Goal: Task Accomplishment & Management: Complete application form

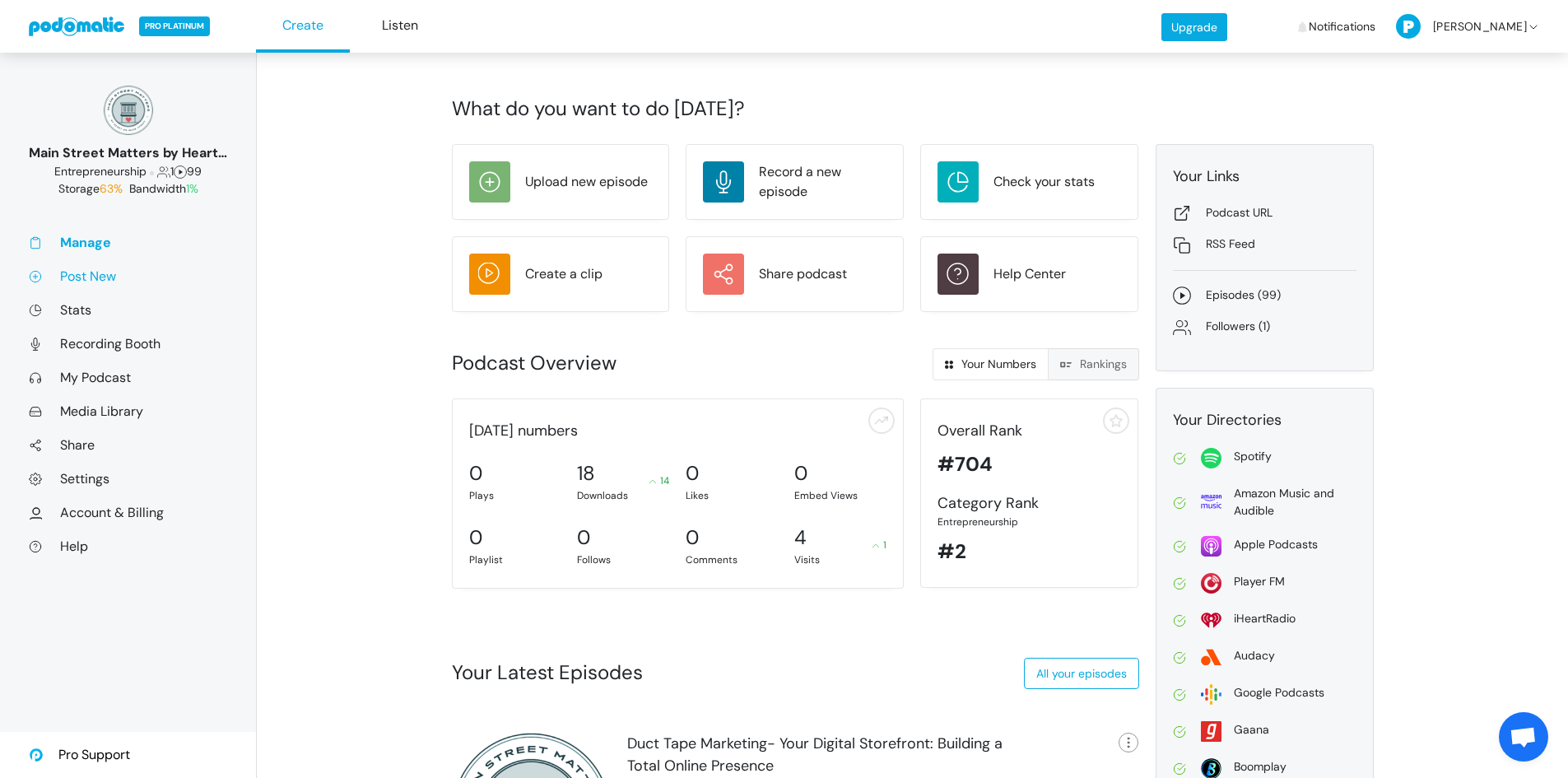
click at [95, 278] on link "Post New" at bounding box center [128, 276] width 199 height 17
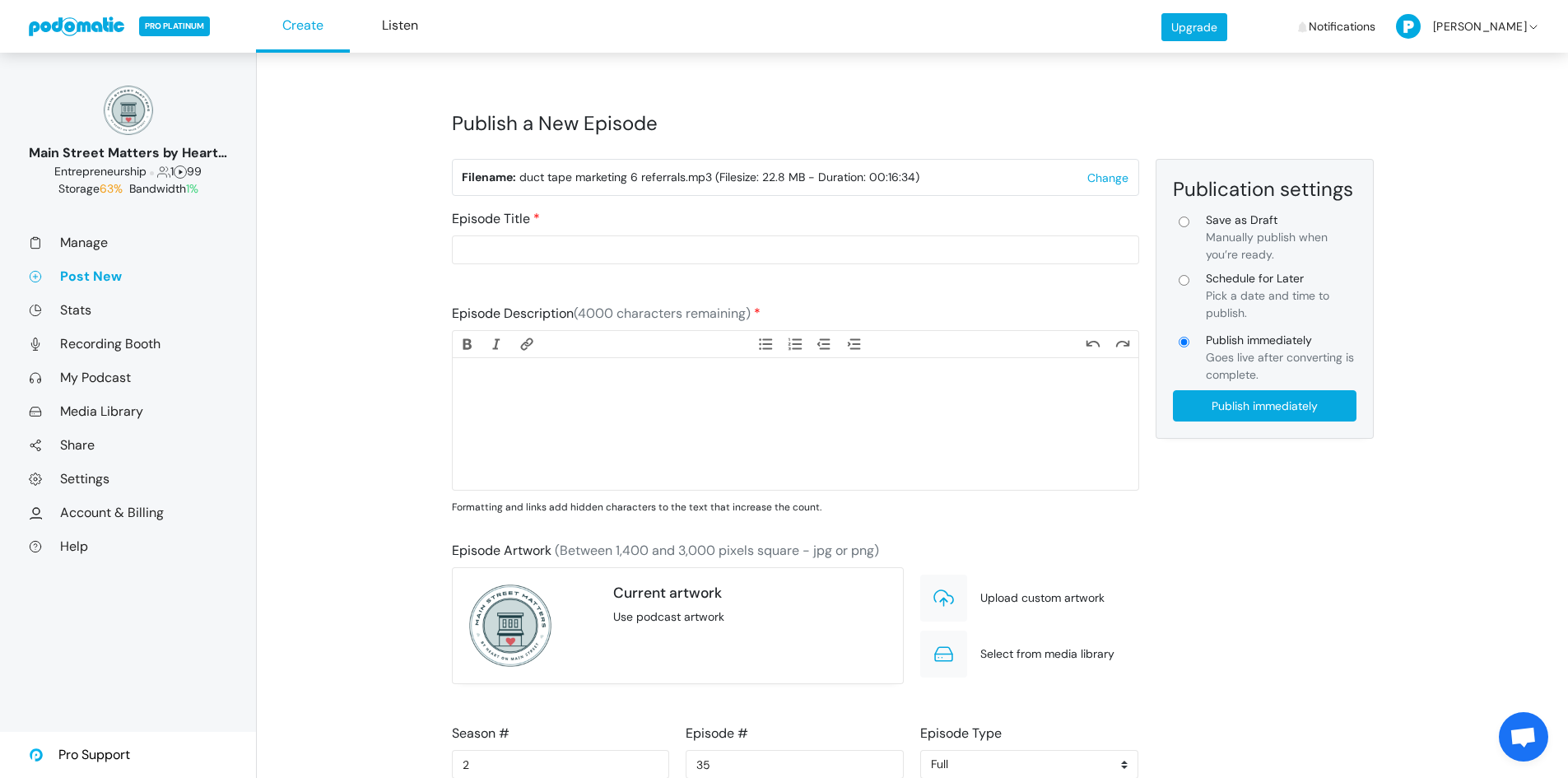
click at [1185, 283] on input "Schedule for Later Pick a date and time to publish." at bounding box center [1184, 280] width 11 height 11
radio input "true"
type input "Schedule for Later"
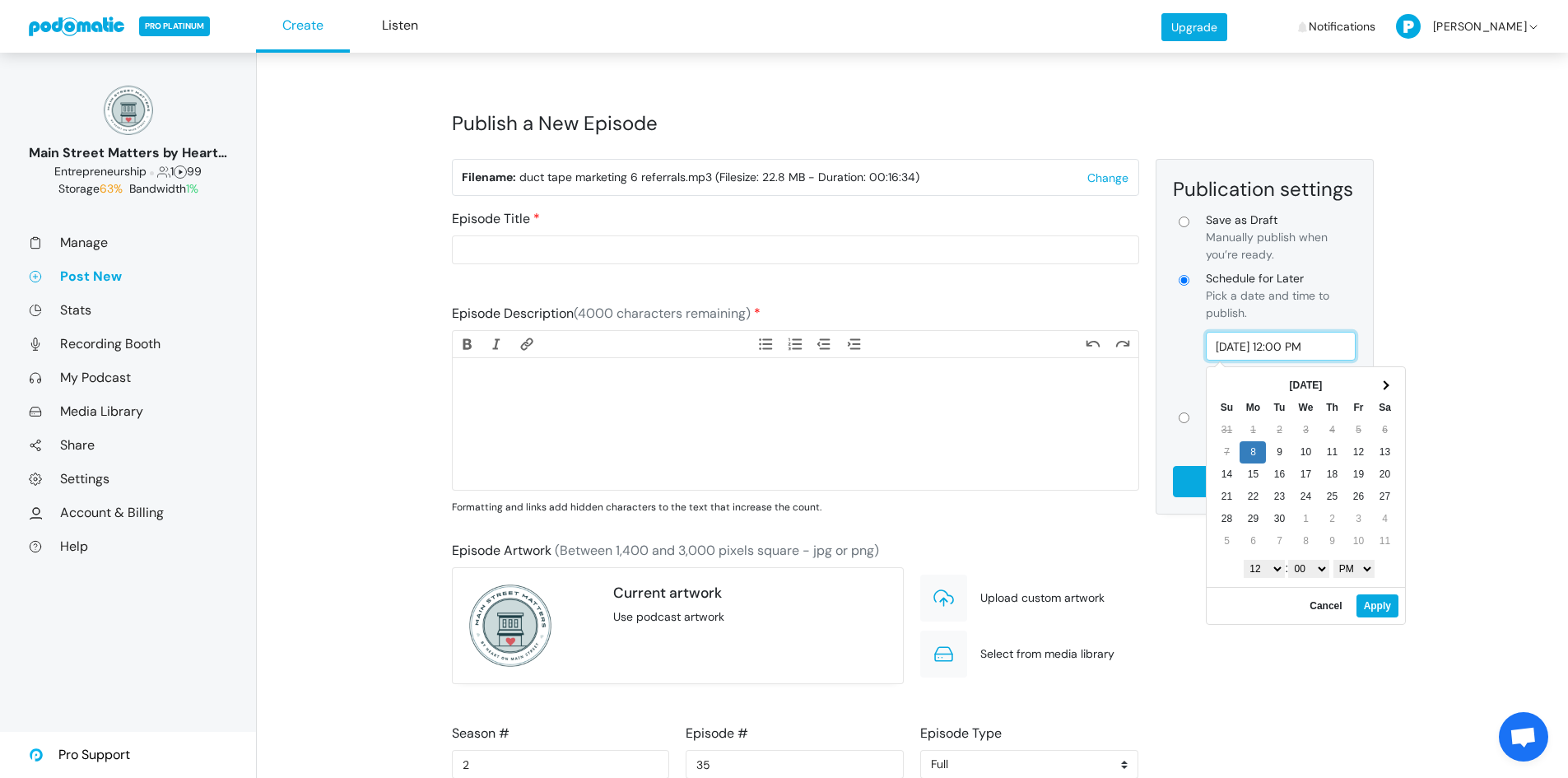
click at [1259, 351] on input "[DATE] 12:00 PM" at bounding box center [1281, 346] width 151 height 29
click at [1274, 573] on select "1 2 3 4 5 6 7 8 9 10 11 12" at bounding box center [1264, 569] width 41 height 18
click at [1357, 566] on select "AM PM" at bounding box center [1354, 569] width 41 height 18
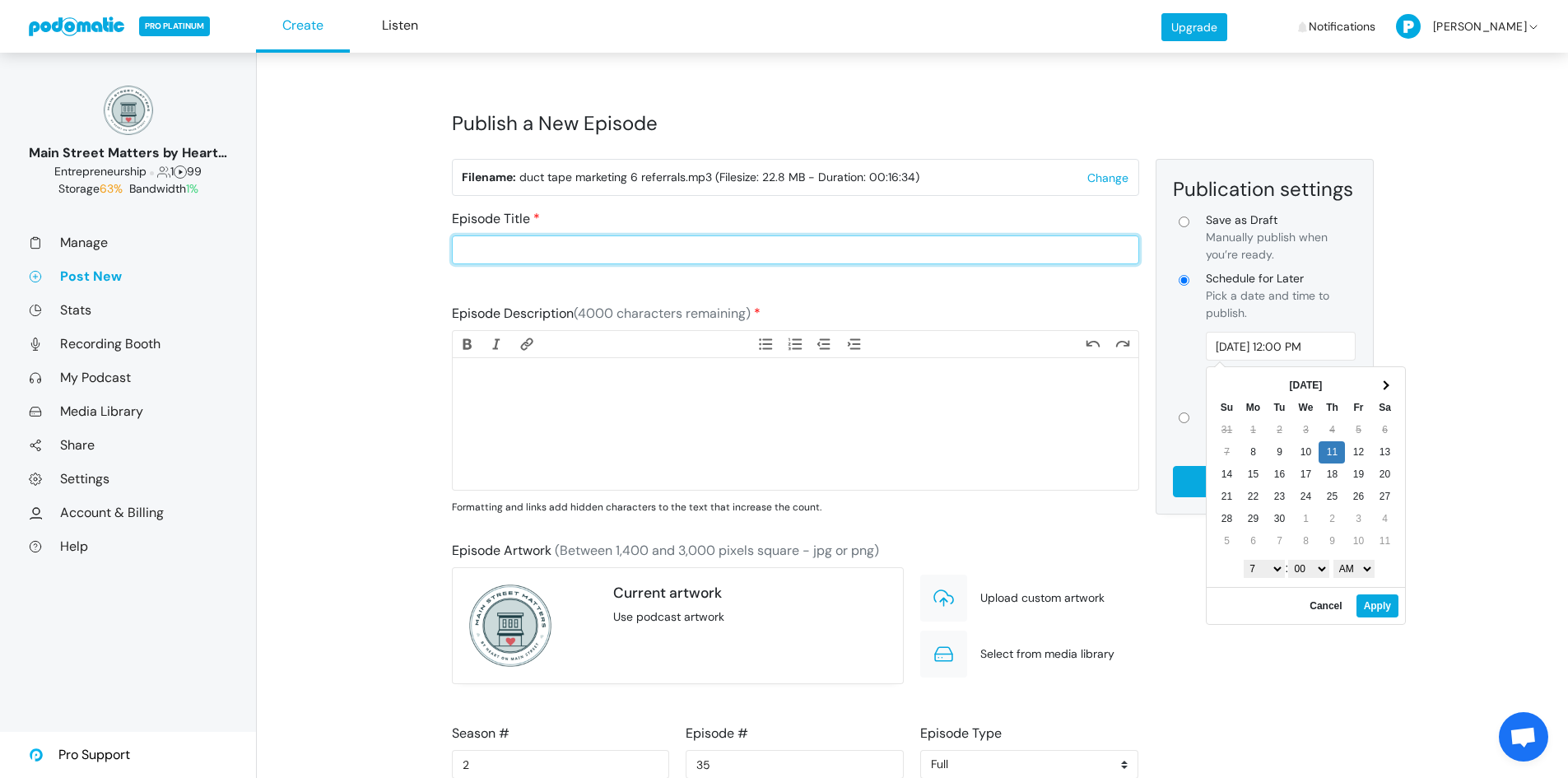
type input "[DATE] 7:00 AM"
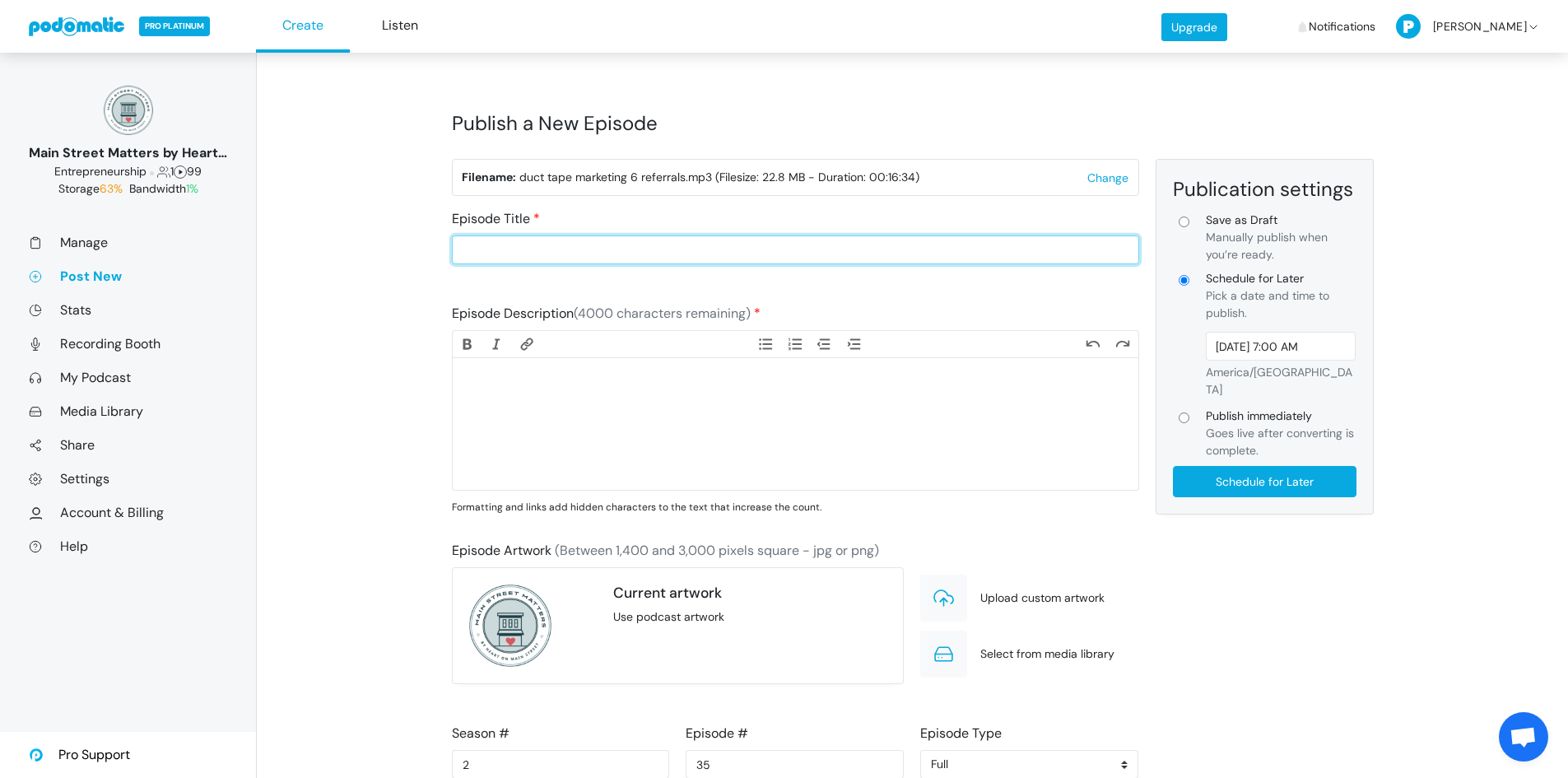
click at [526, 259] on input "Episode Title" at bounding box center [795, 249] width 687 height 29
type input "Duct Tape Marketing- Referrals on Purpose: Creating a System for Word-of-Mouth"
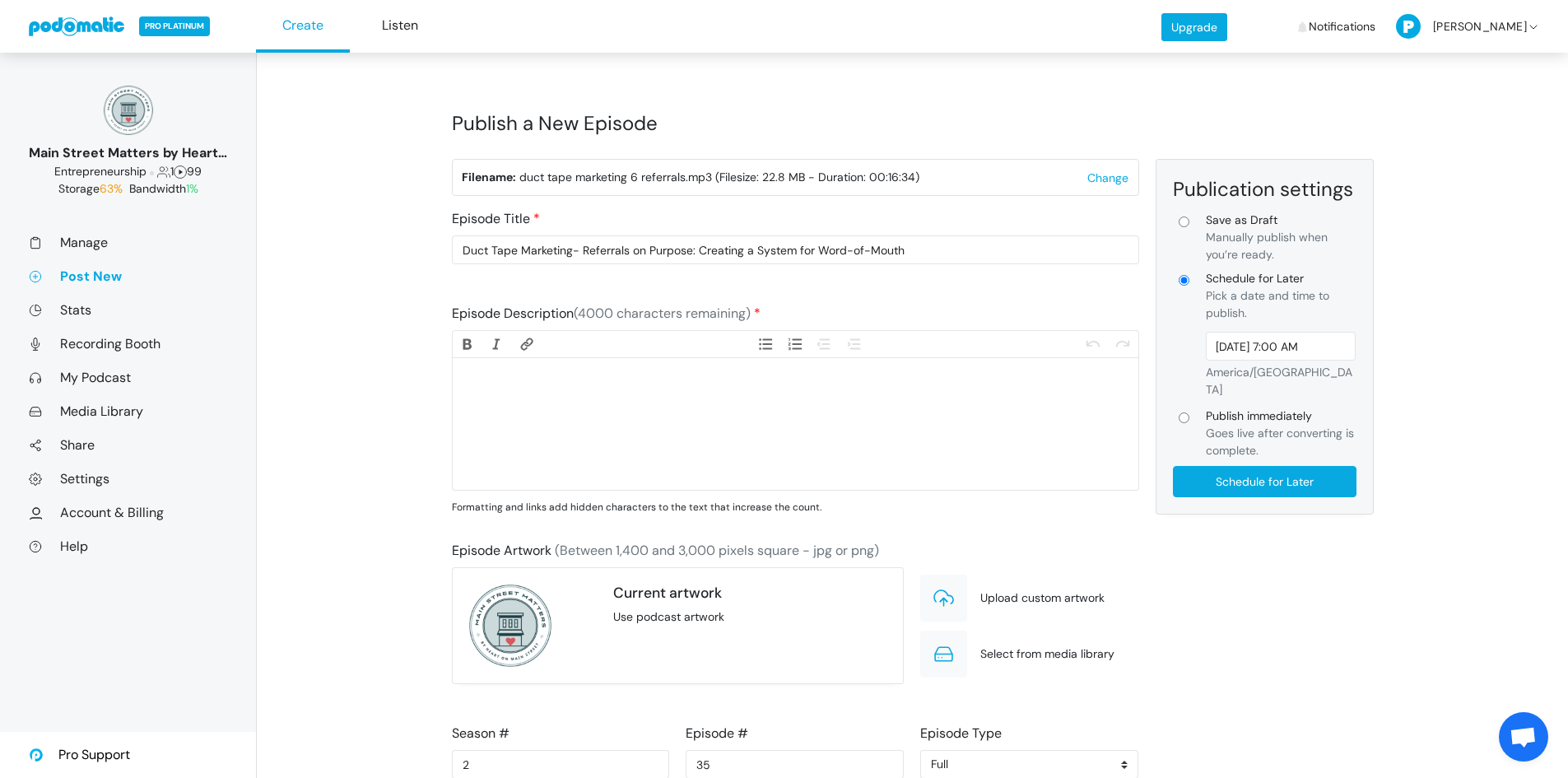
click at [646, 432] on trix-editor at bounding box center [796, 424] width 686 height 132
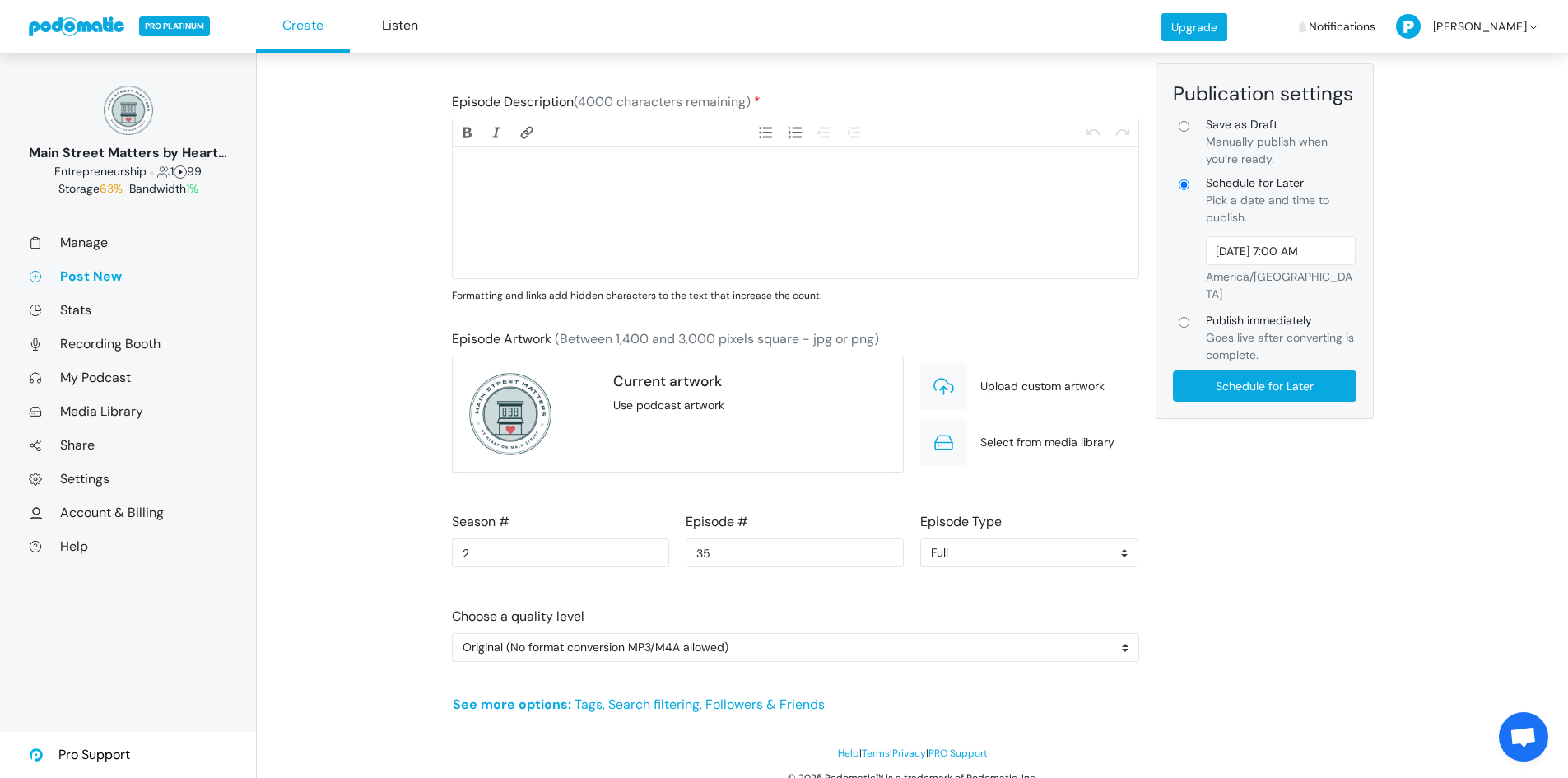
scroll to position [224, 0]
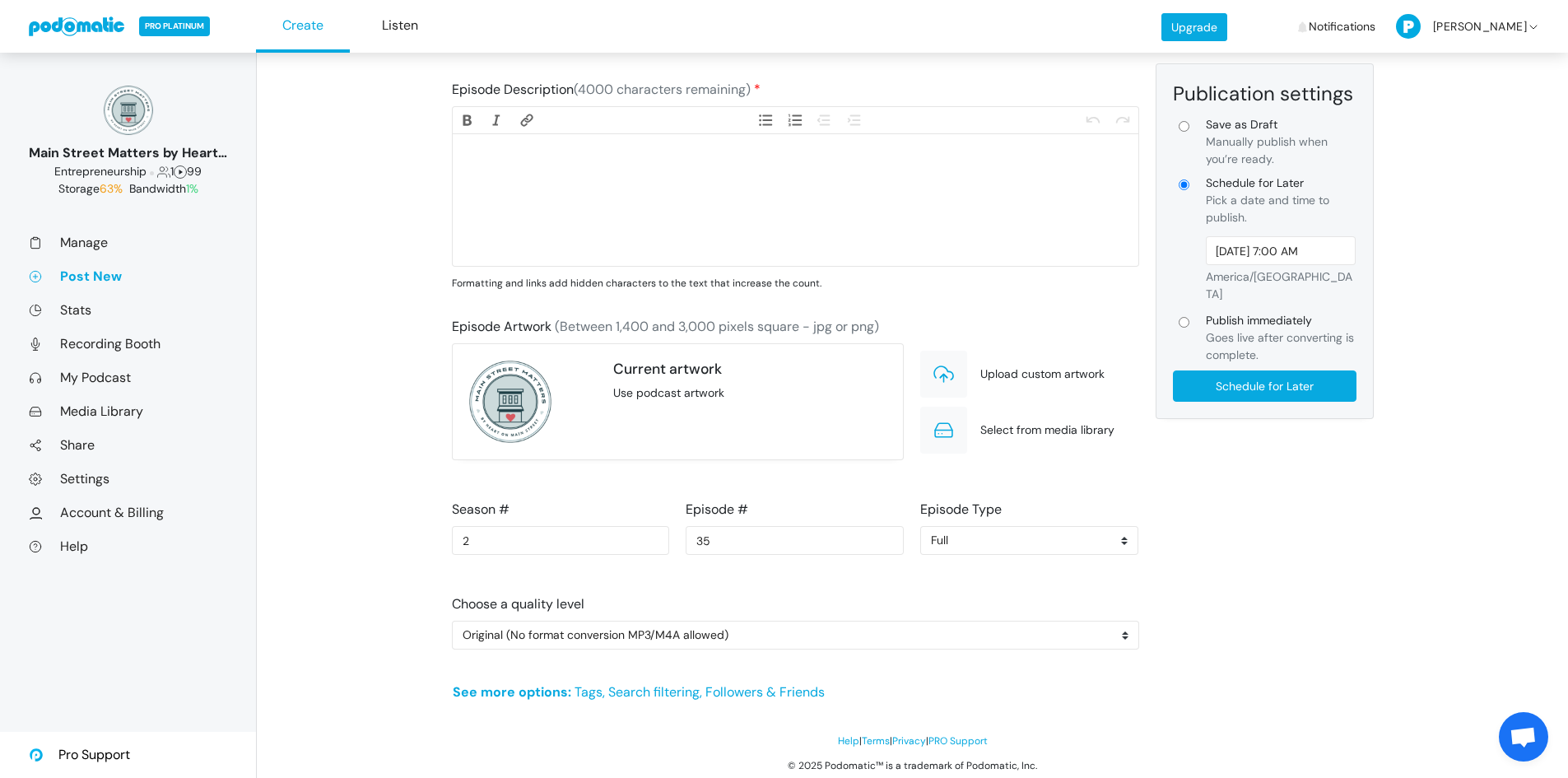
click at [491, 198] on trix-editor at bounding box center [796, 200] width 686 height 132
paste trix-editor "<div>Every retailer loves referrals — but few have a system to generate them co…"
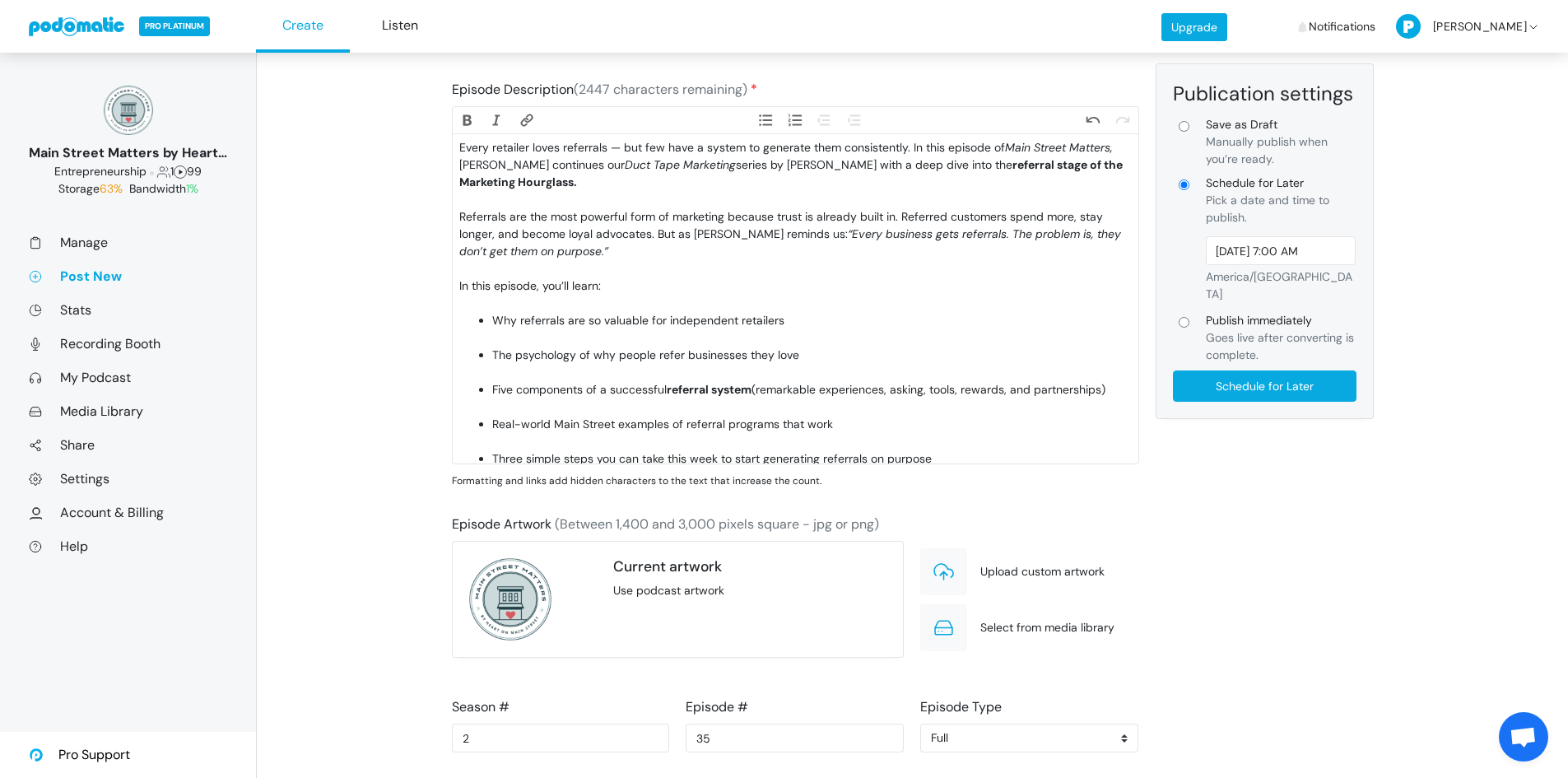
click at [522, 200] on div "Every retailer loves referrals — but few have a system to generate them consist…" at bounding box center [795, 174] width 672 height 69
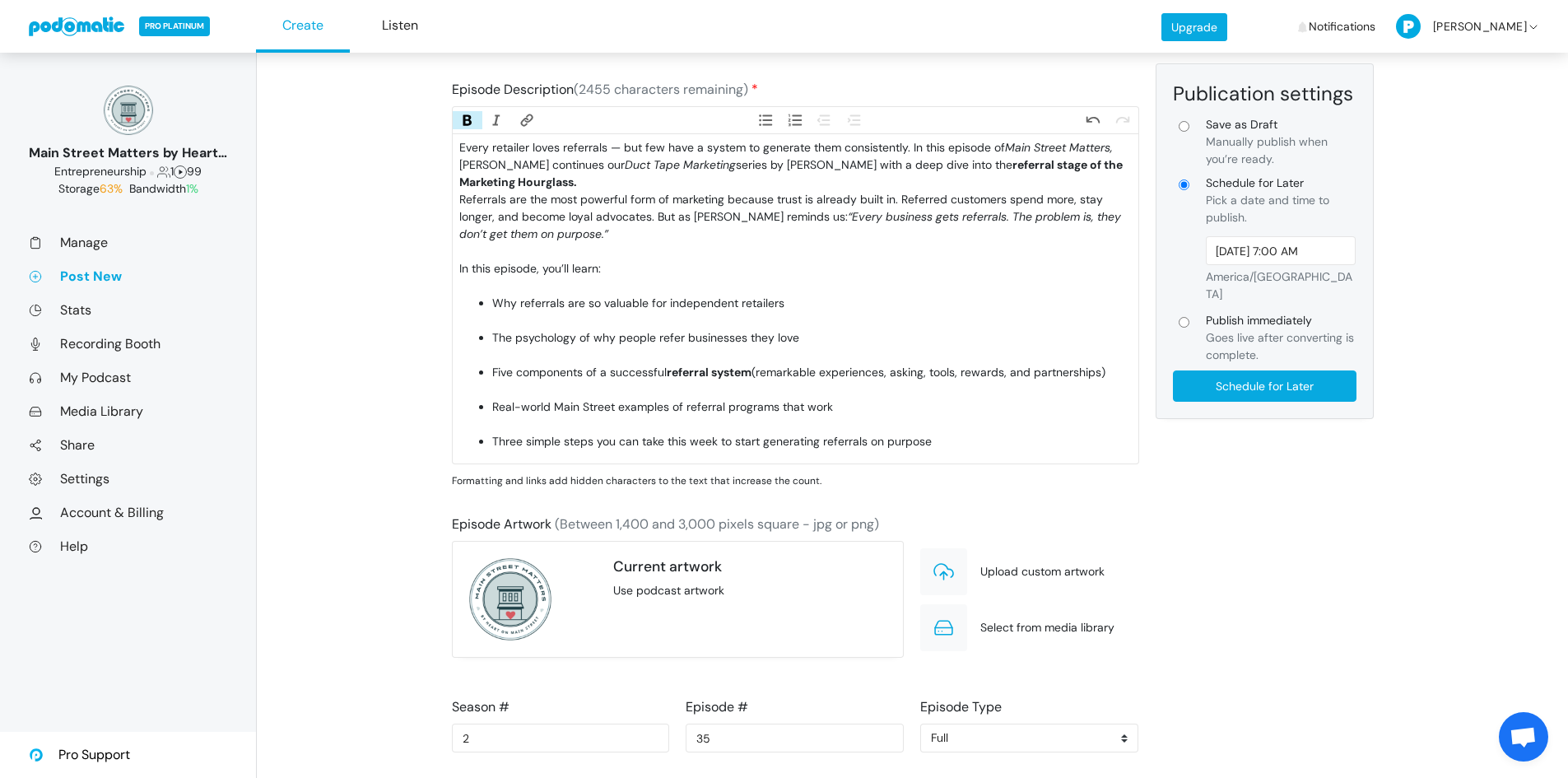
click at [524, 254] on div "Referrals are the most powerful form of marketing because trust is already buil…" at bounding box center [795, 226] width 672 height 69
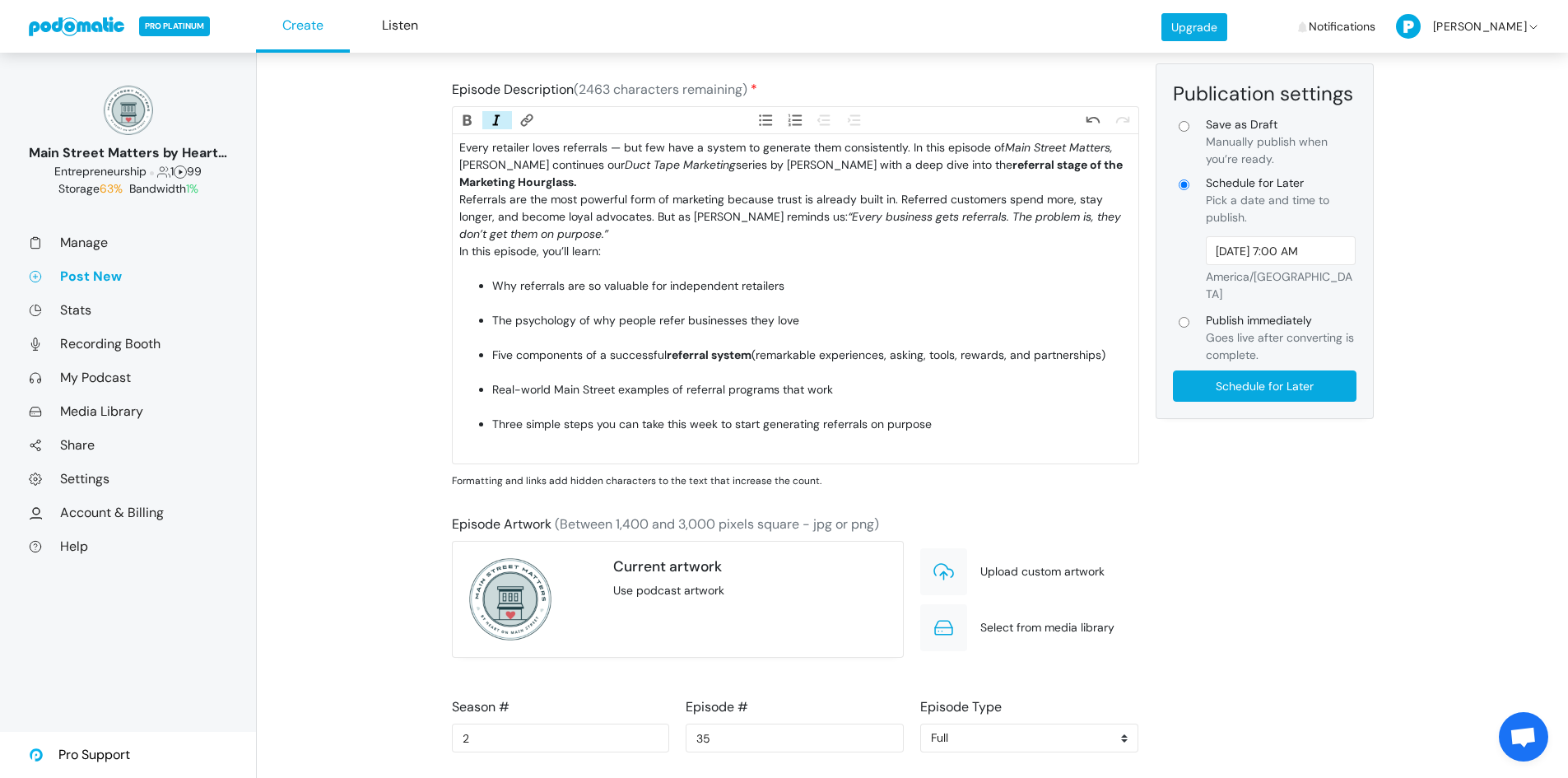
click at [520, 270] on div "In this episode, you’ll learn:" at bounding box center [795, 260] width 672 height 34
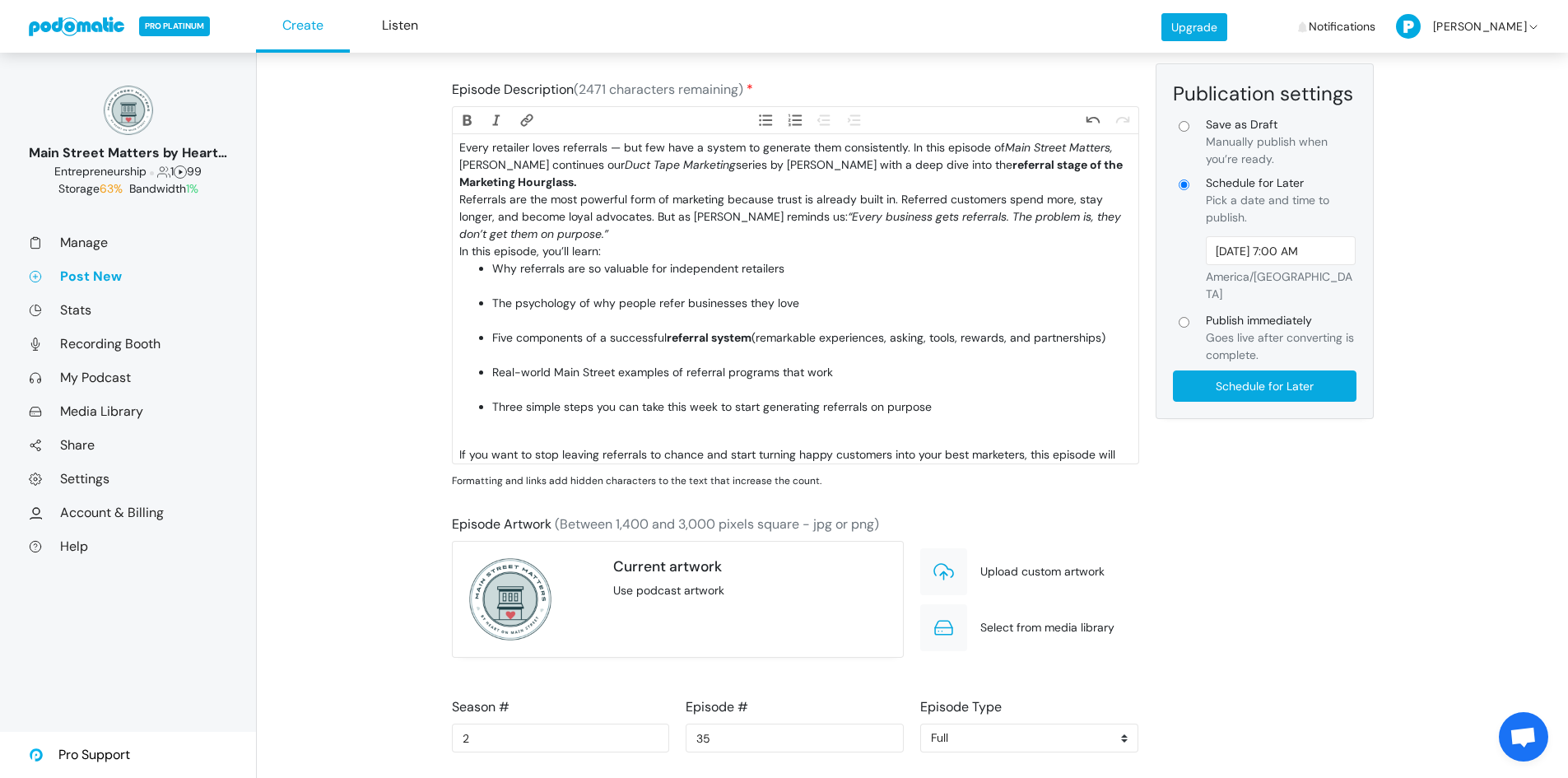
click at [518, 286] on li "Why referrals are so valuable for independent retailers" at bounding box center [811, 277] width 639 height 34
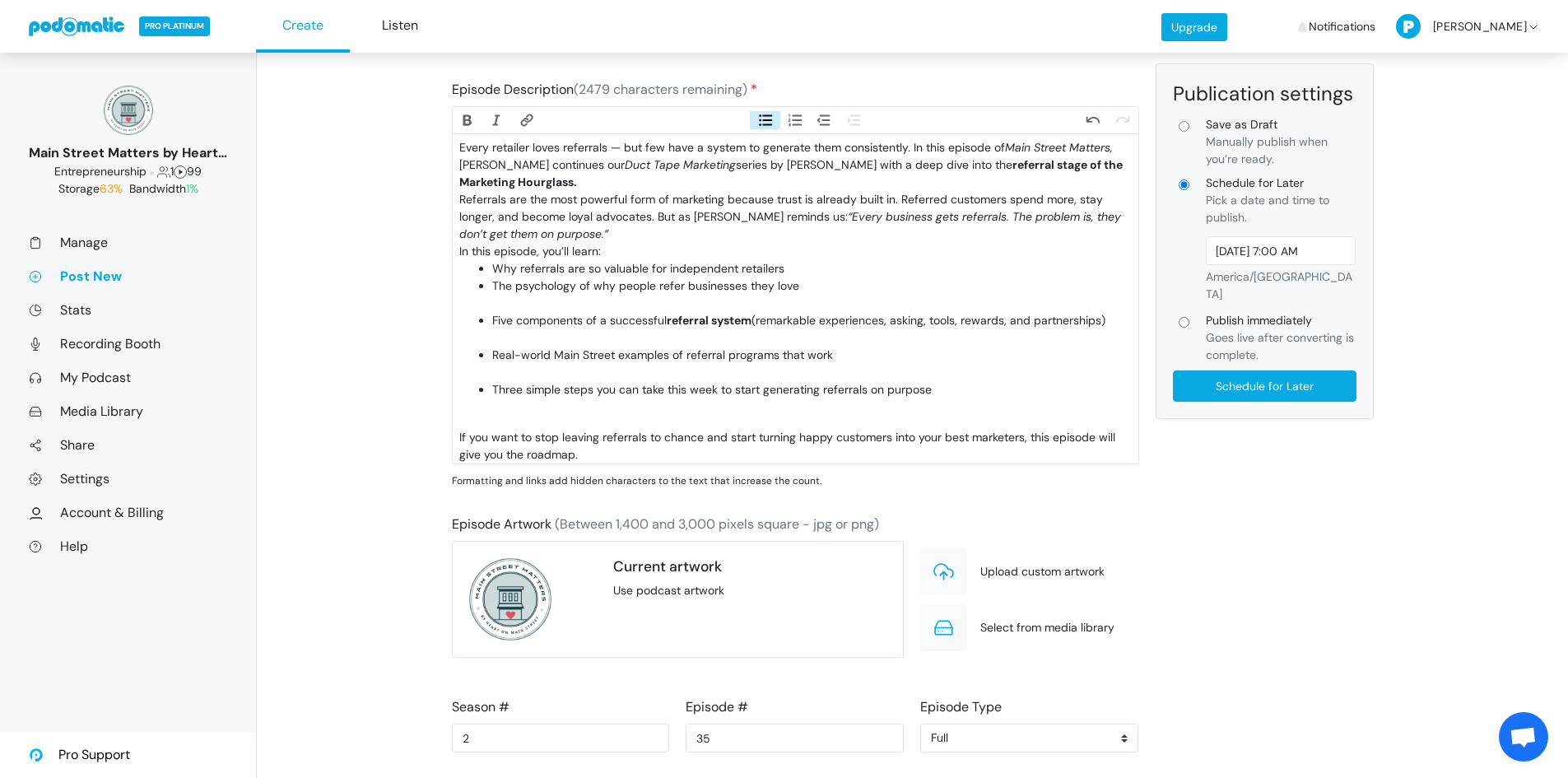
click at [522, 305] on li "The psychology of why people refer businesses they love" at bounding box center [811, 294] width 639 height 34
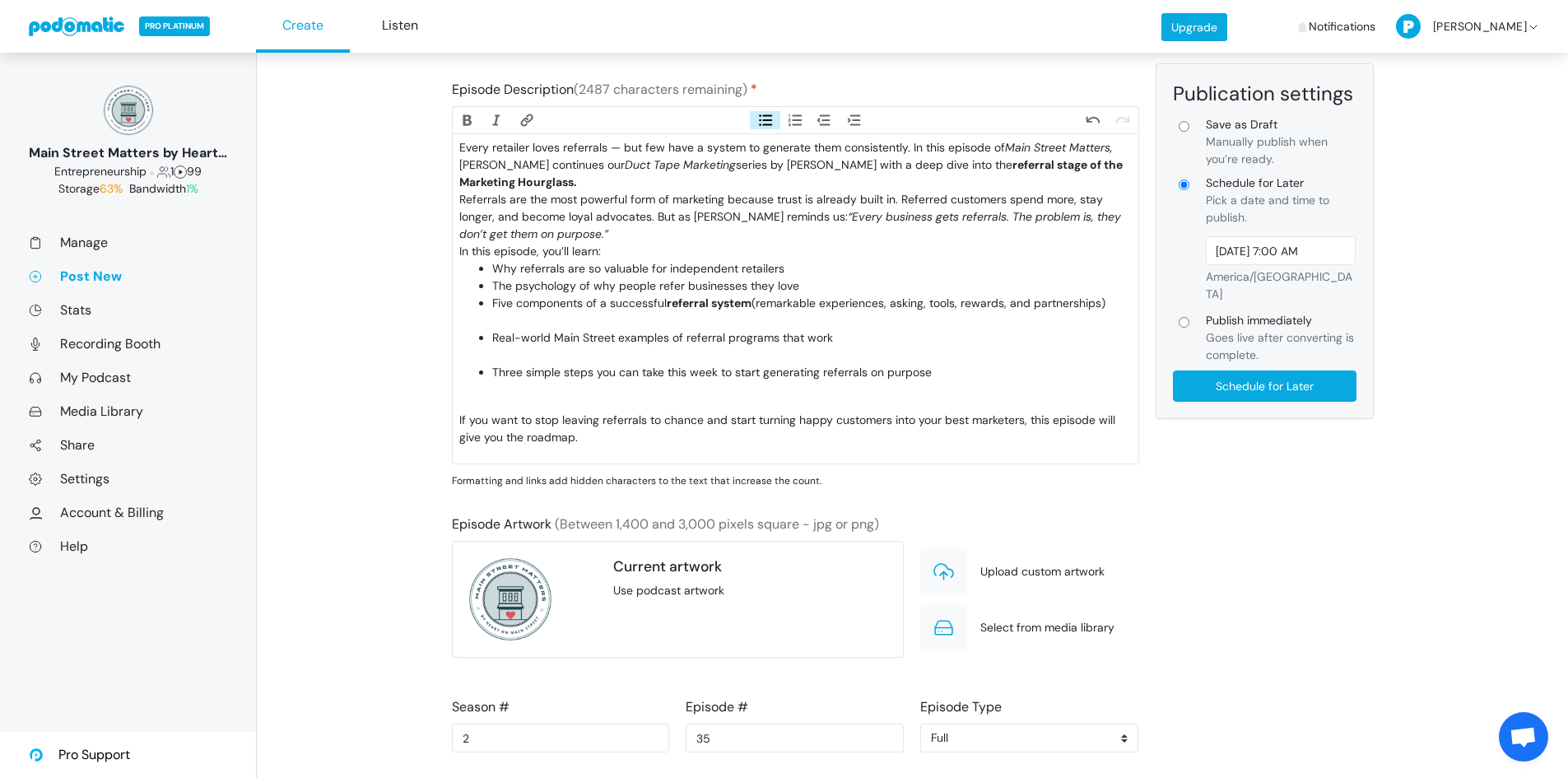
click at [521, 318] on li "Five components of a successful referral system (remarkable experiences, asking…" at bounding box center [811, 312] width 639 height 34
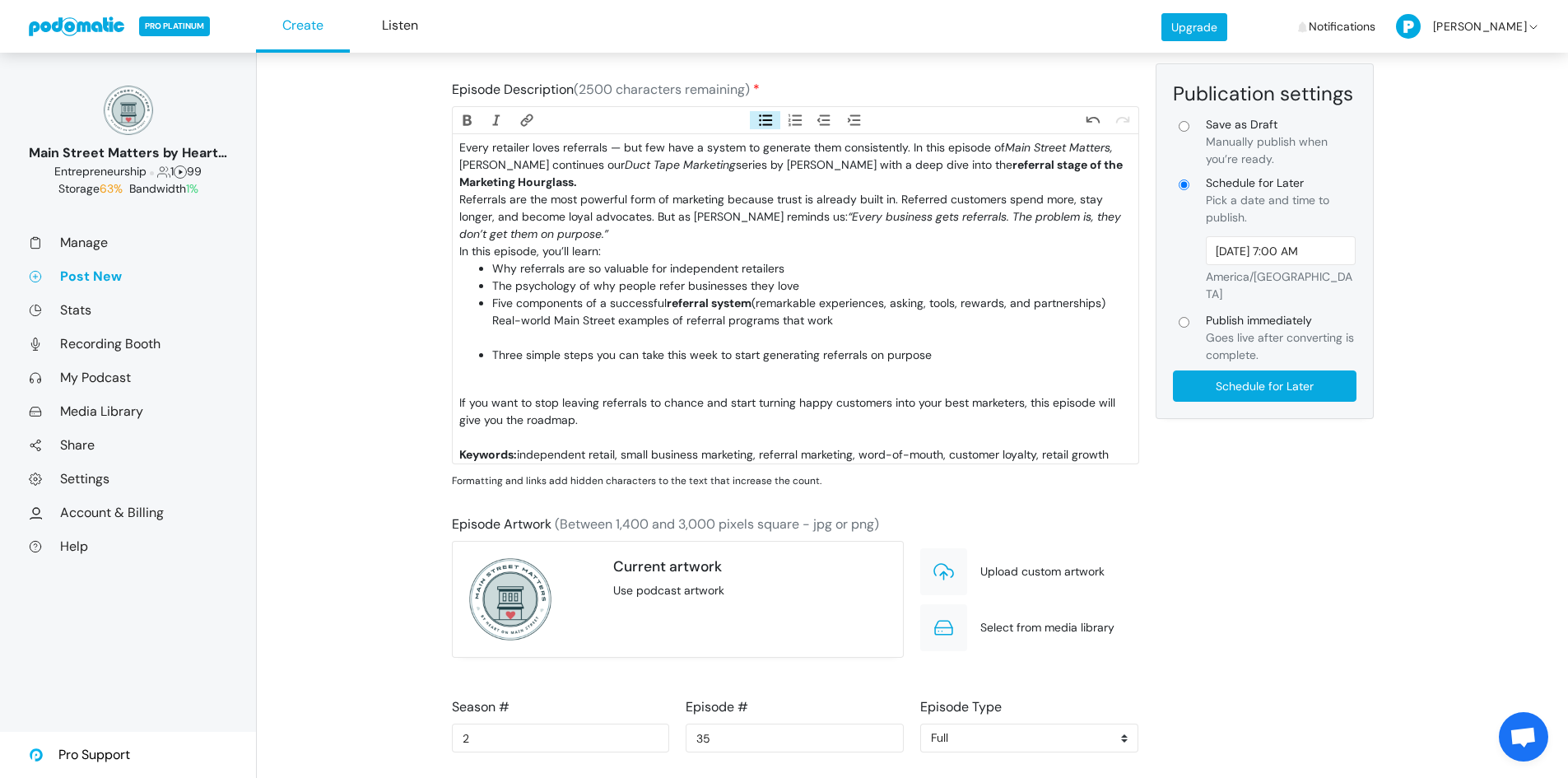
click at [523, 336] on li "Five components of a successful referral system (remarkable experiences, asking…" at bounding box center [811, 320] width 639 height 52
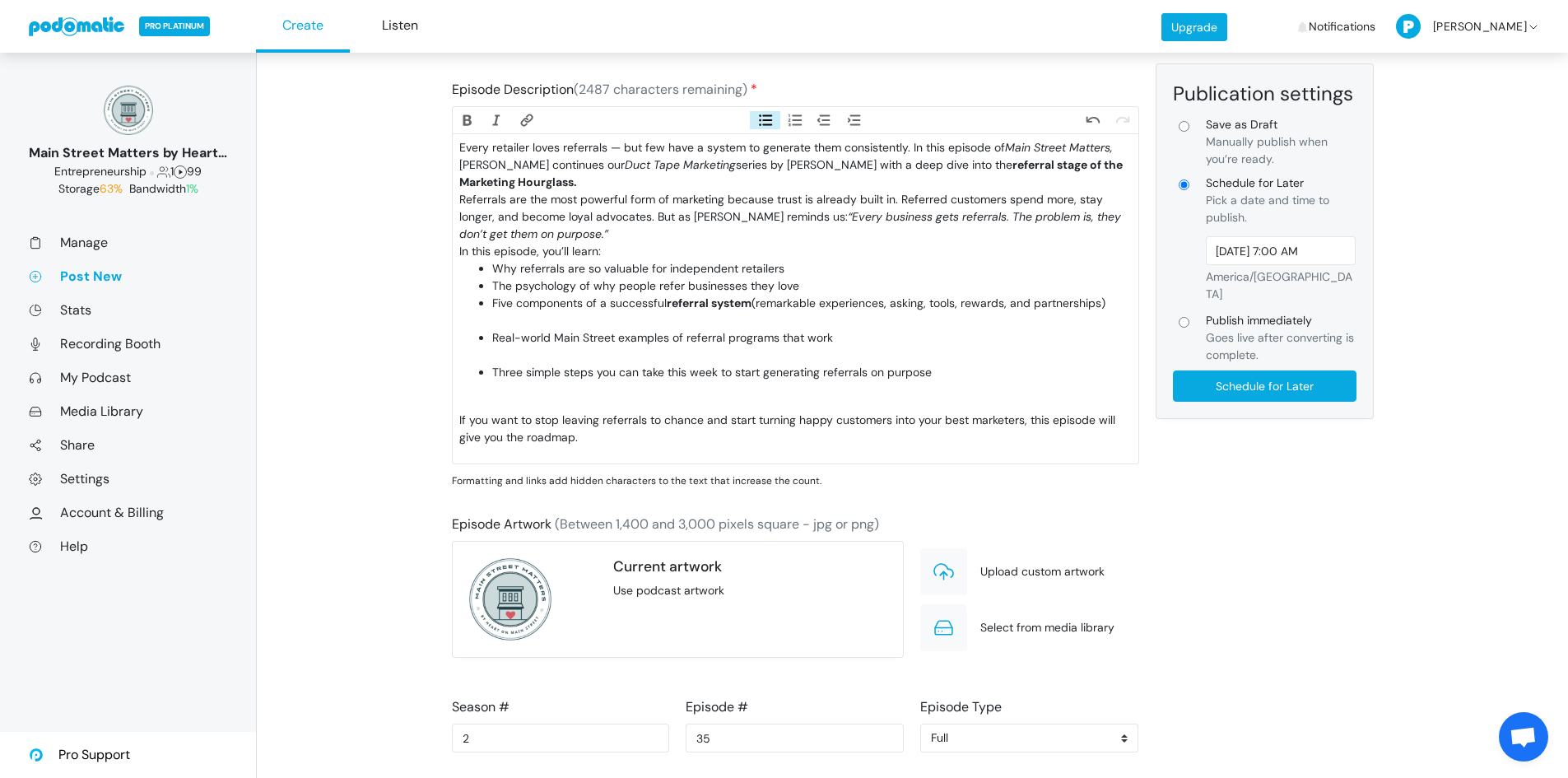
click at [520, 319] on li "Five components of a successful referral system (remarkable experiences, asking…" at bounding box center [811, 312] width 639 height 34
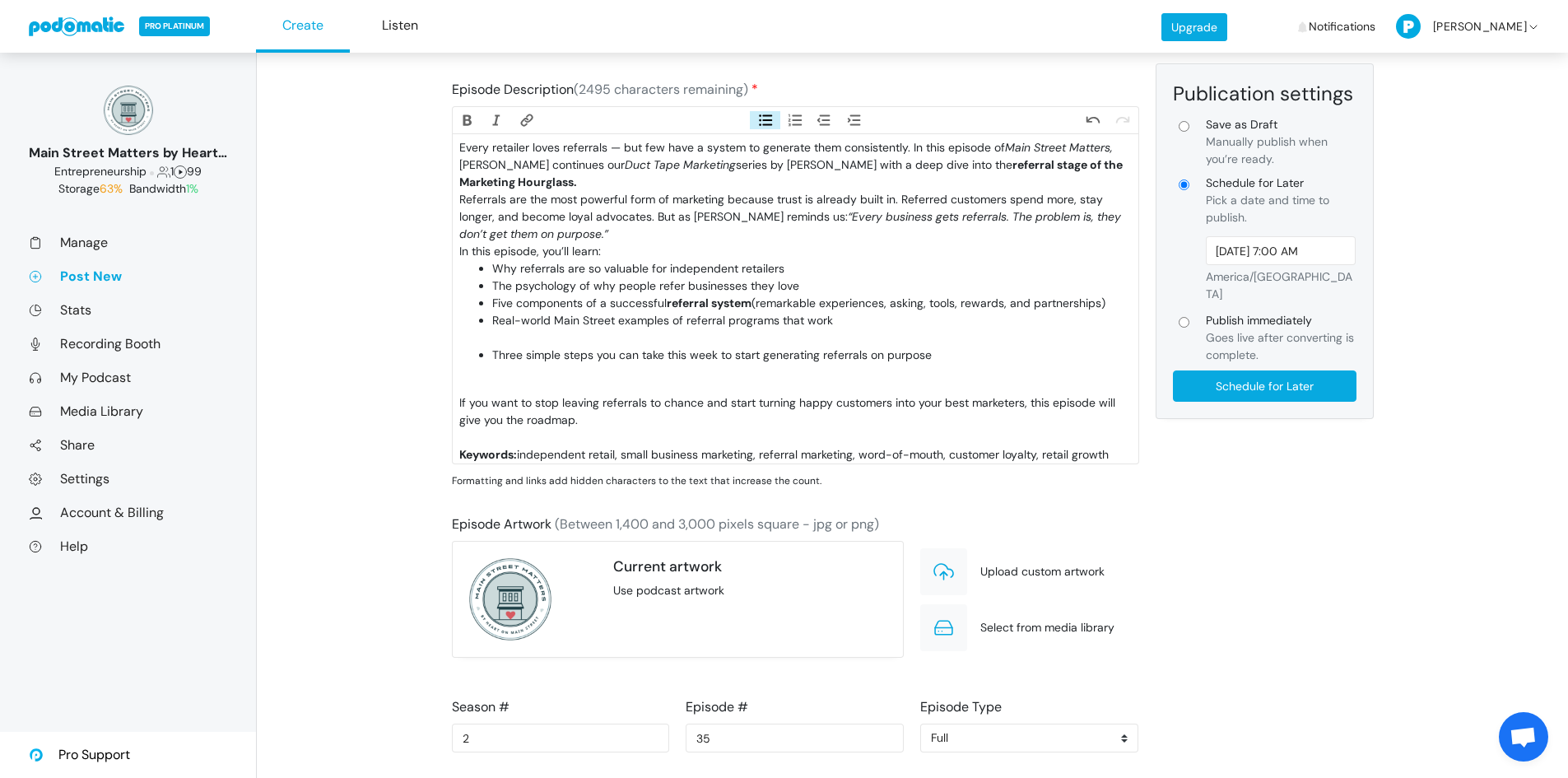
click at [520, 335] on li "Real-world Main Street examples of referral programs that work" at bounding box center [811, 330] width 639 height 34
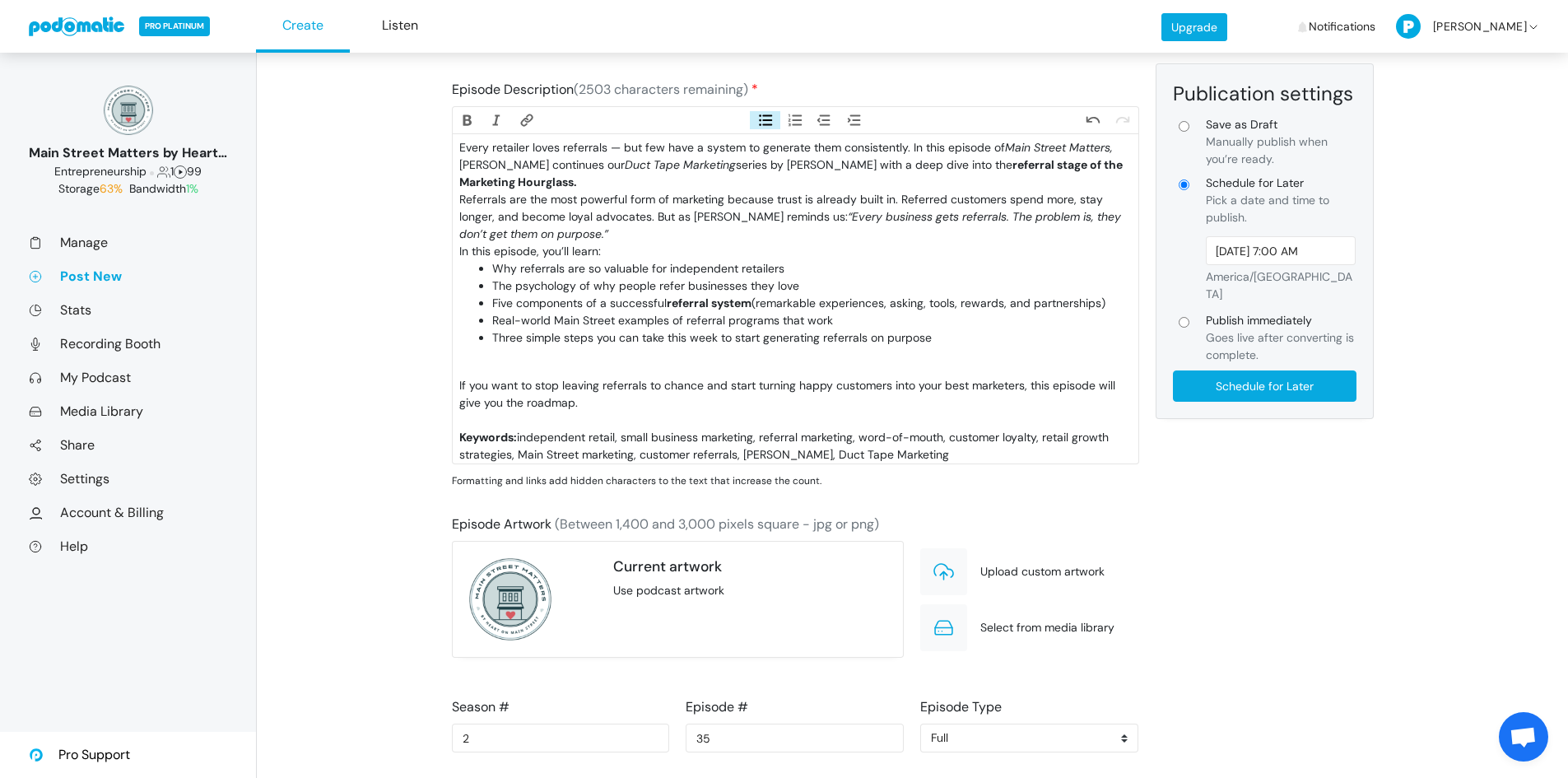
click at [526, 354] on li "Three simple steps you can take this week to start generating referrals on purp…" at bounding box center [811, 347] width 639 height 34
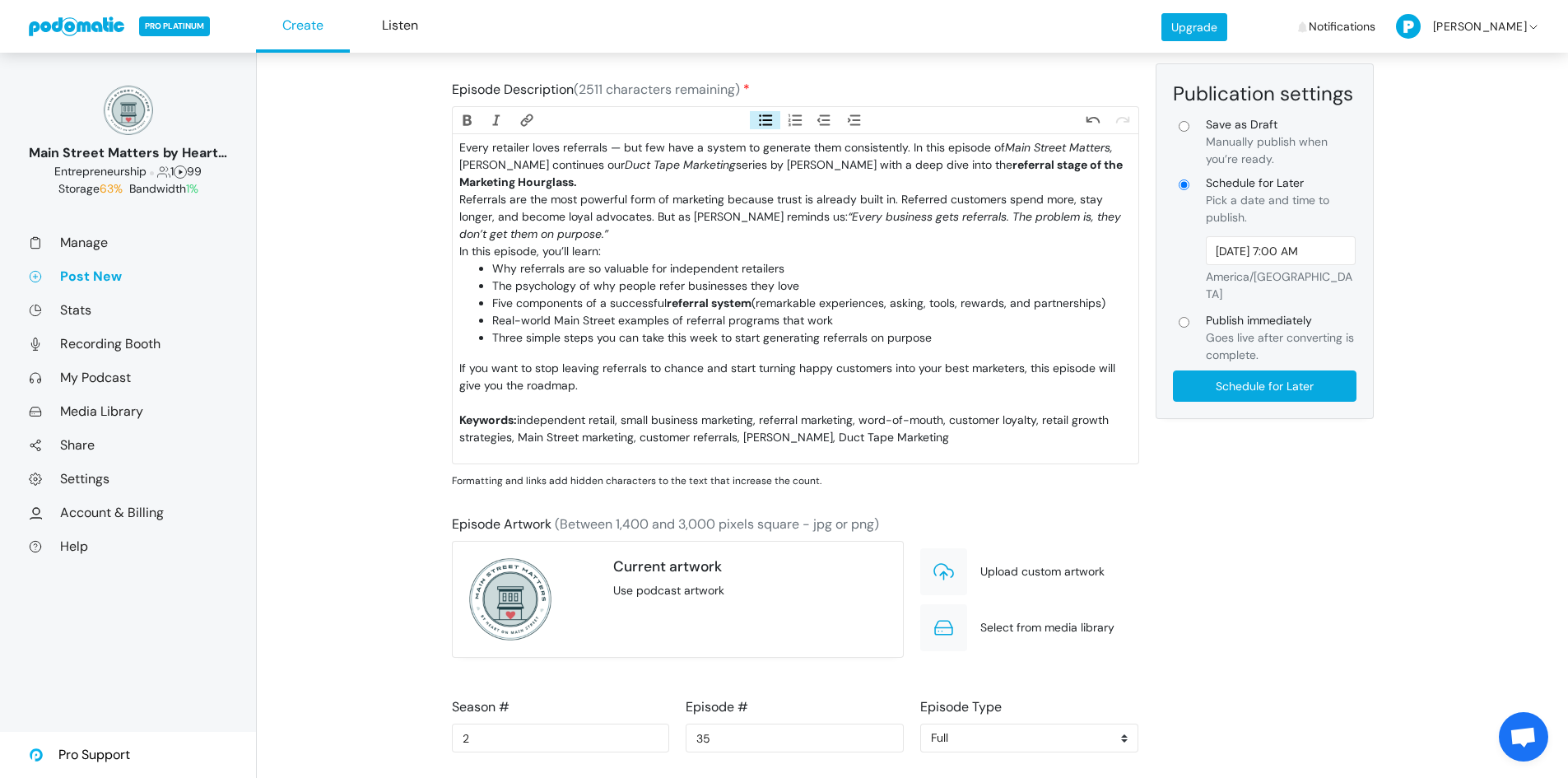
click at [514, 397] on div "If you want to stop leaving referrals to chance and start turning happy custome…" at bounding box center [795, 385] width 672 height 52
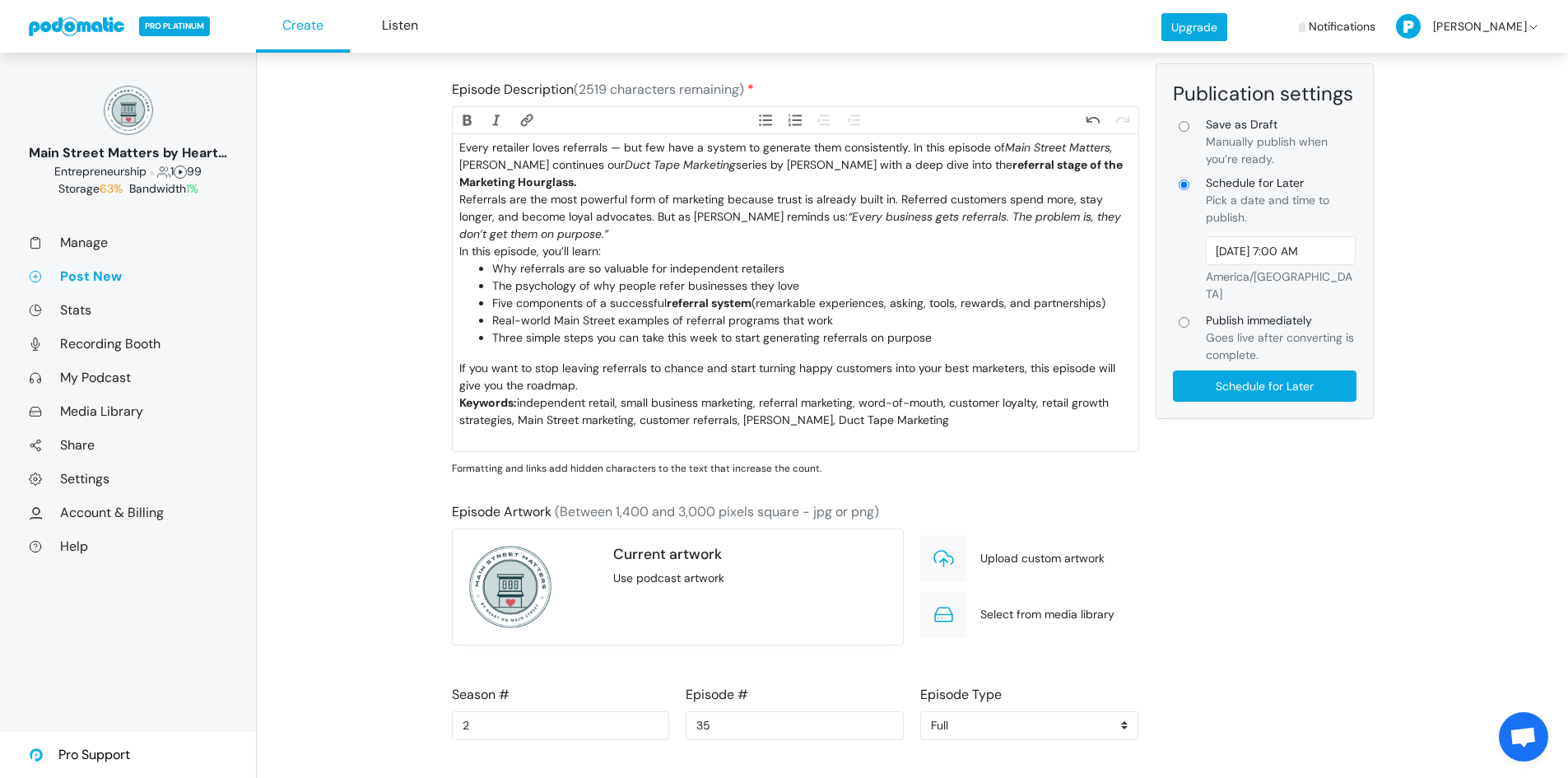
type trix-editor "<div>Every retailer loves referrals — but few have a system to generate them co…"
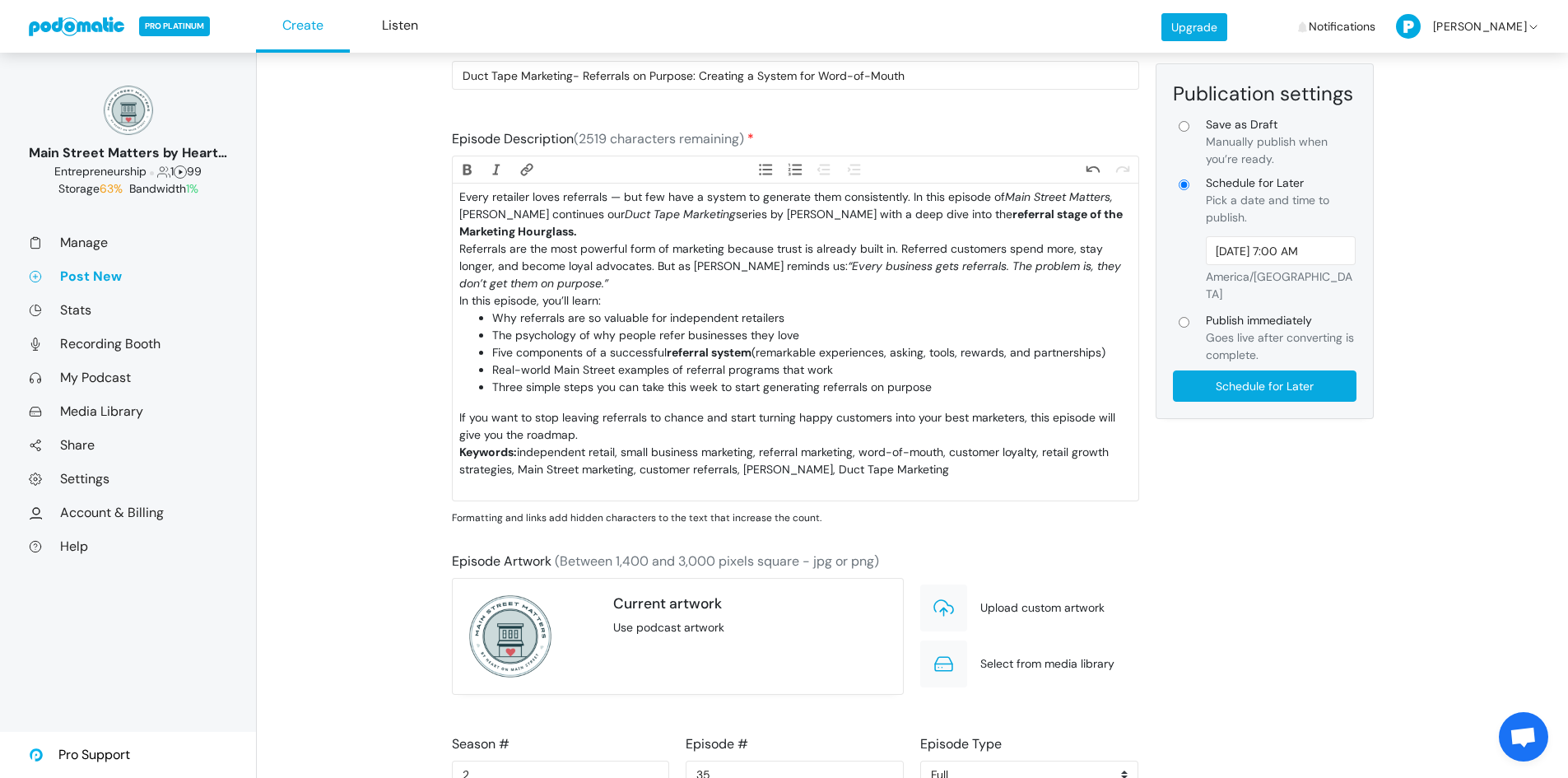
scroll to position [51, 0]
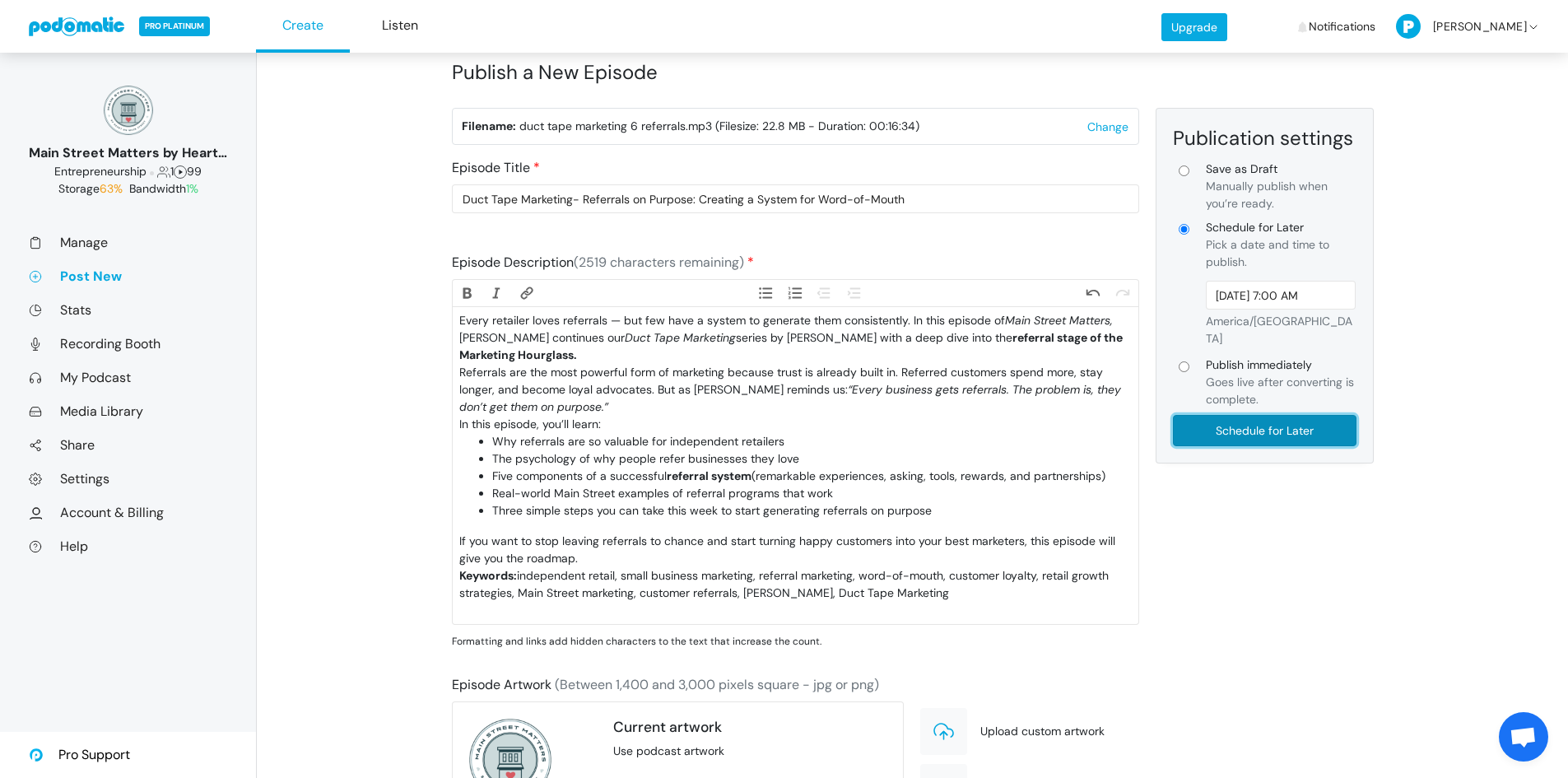
click at [1242, 420] on input "Schedule for Later" at bounding box center [1265, 430] width 183 height 32
type input "Schedule for Later"
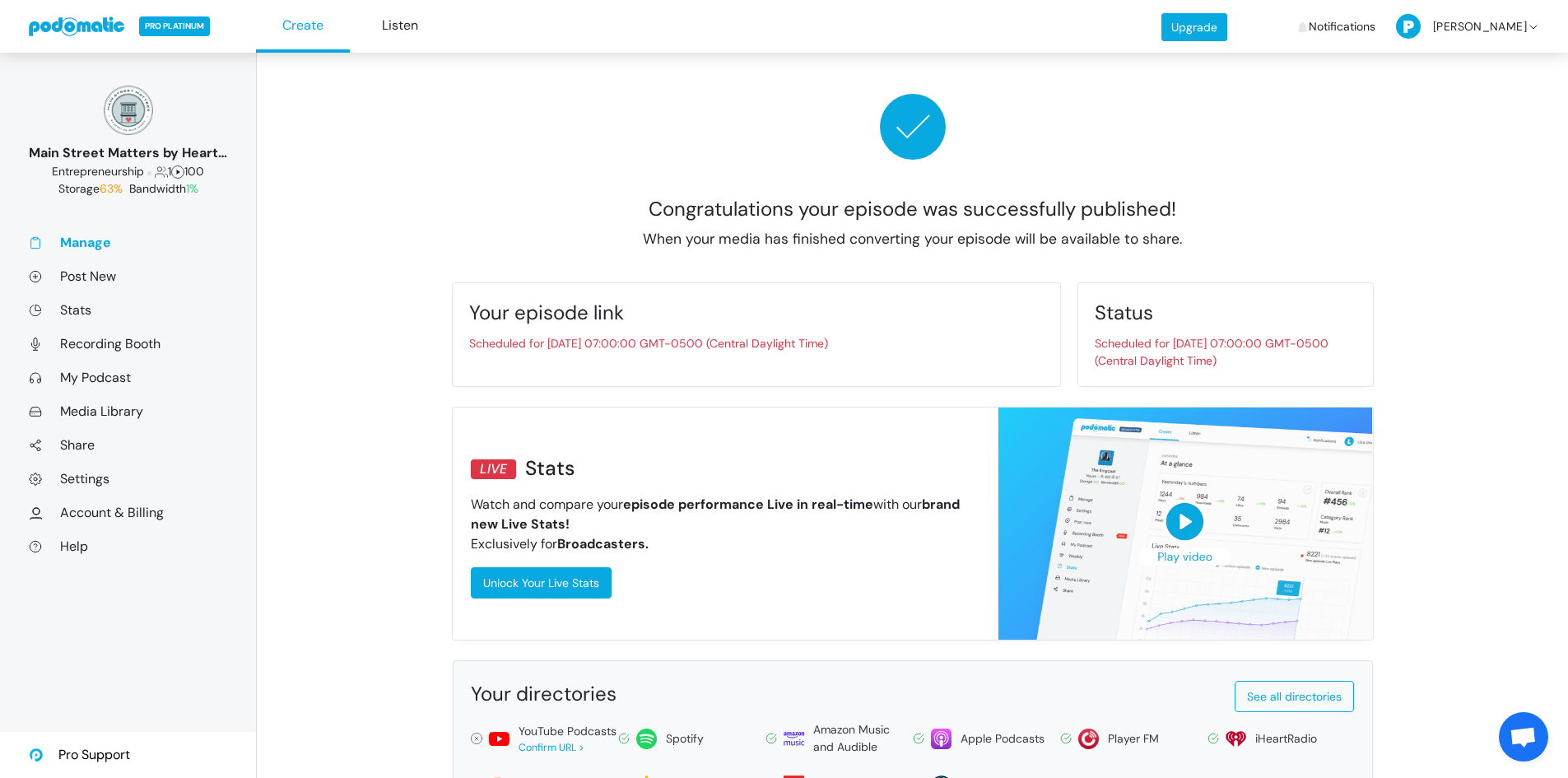
click at [70, 31] on link at bounding box center [77, 26] width 97 height 20
